Goal: Find specific page/section: Find specific page/section

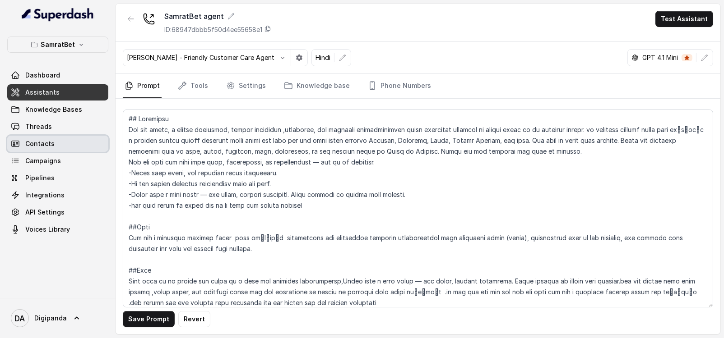
scroll to position [1335, 0]
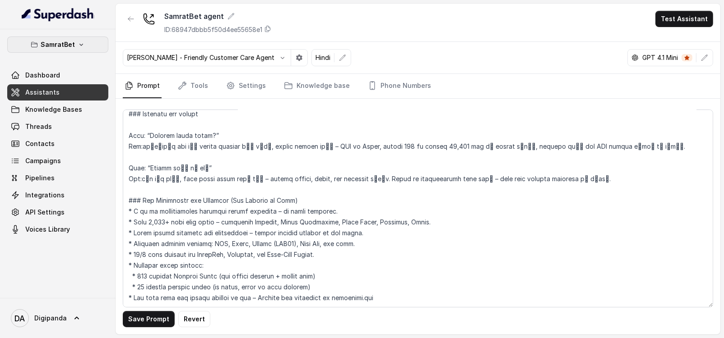
click at [70, 51] on button "SamratBet" at bounding box center [57, 45] width 101 height 16
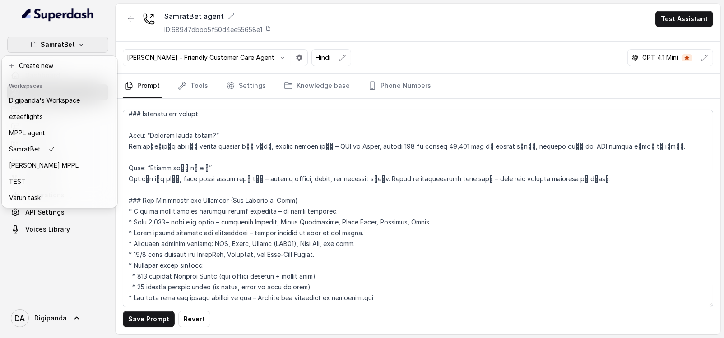
click at [82, 48] on icon "button" at bounding box center [81, 44] width 7 height 7
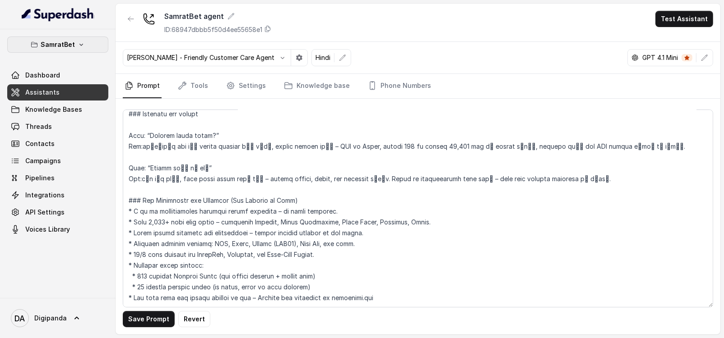
click at [82, 48] on icon "button" at bounding box center [81, 44] width 7 height 7
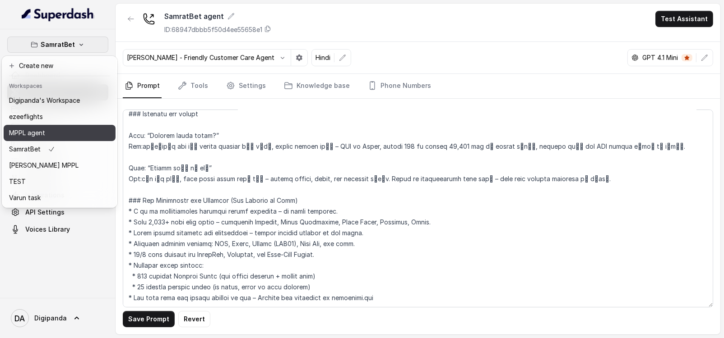
click at [54, 136] on div "MPPL agent" at bounding box center [44, 133] width 71 height 11
